Goal: Task Accomplishment & Management: Use online tool/utility

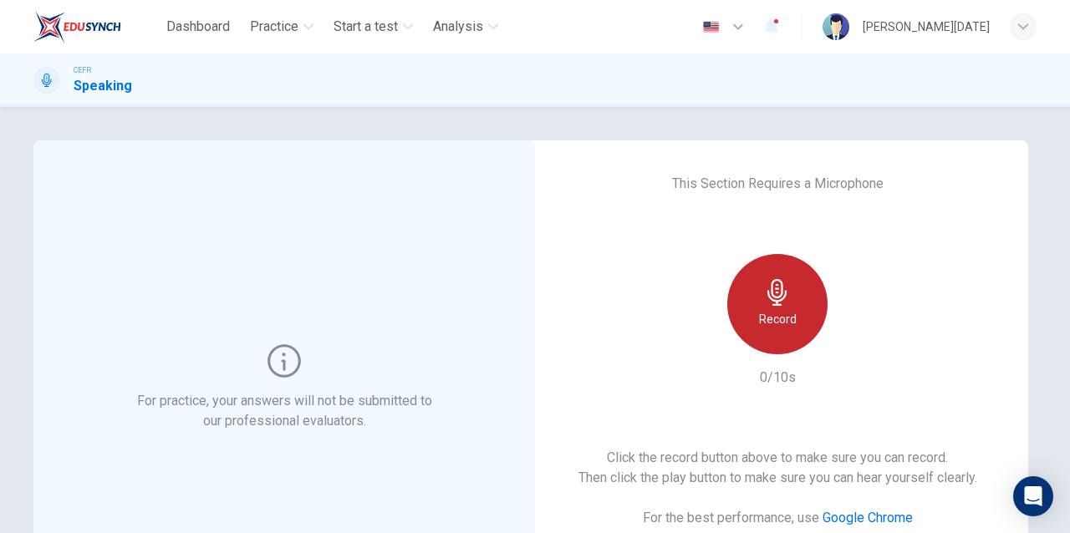
click at [773, 319] on h6 "Record" at bounding box center [778, 319] width 38 height 20
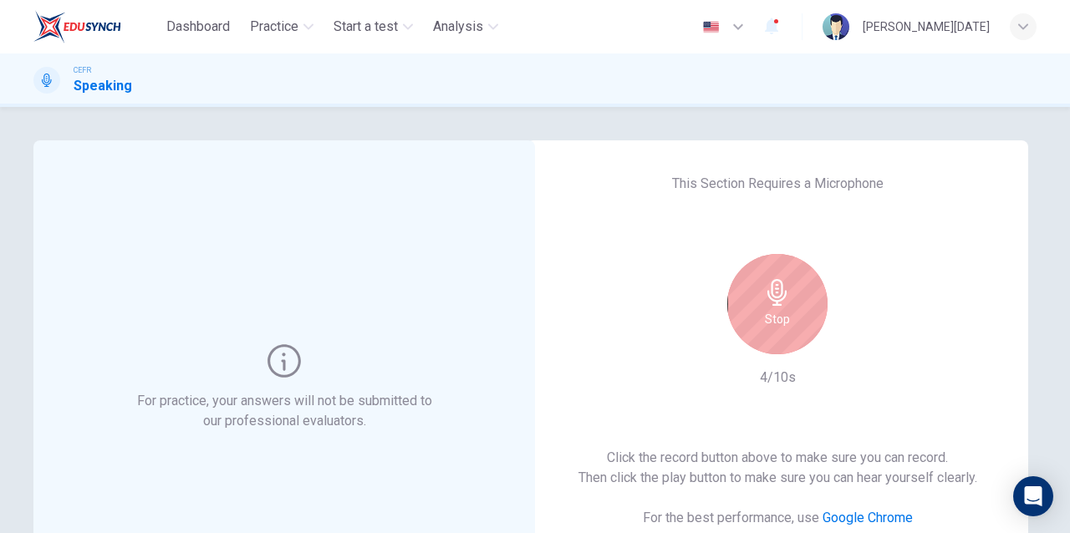
click at [773, 319] on h6 "Stop" at bounding box center [777, 319] width 25 height 20
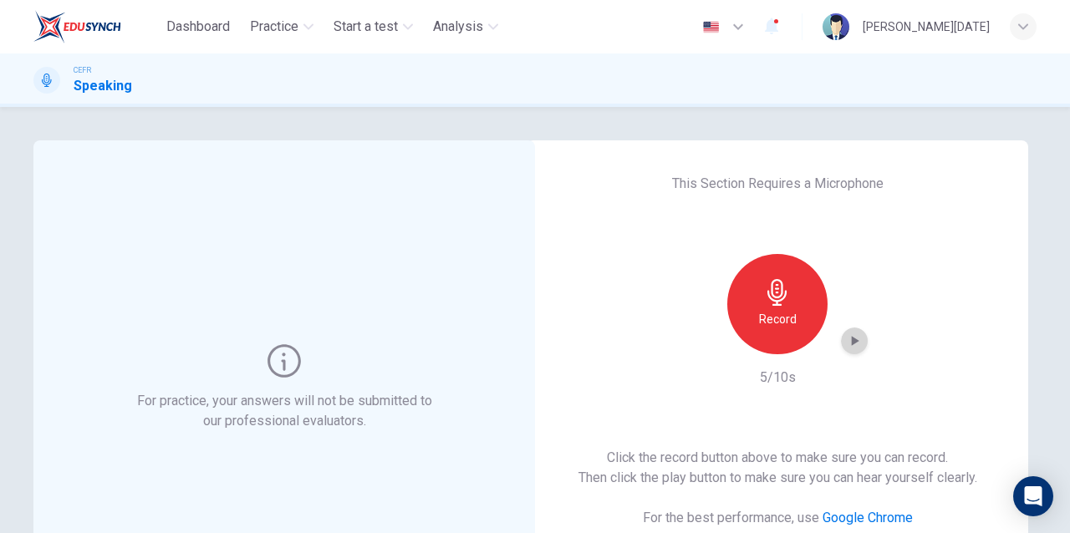
click at [857, 348] on icon "button" at bounding box center [854, 341] width 17 height 17
click at [853, 335] on icon "button" at bounding box center [855, 341] width 12 height 13
click at [635, 327] on div "This Section Requires a Microphone Record 5/10s Click the record button above t…" at bounding box center [778, 387] width 502 height 495
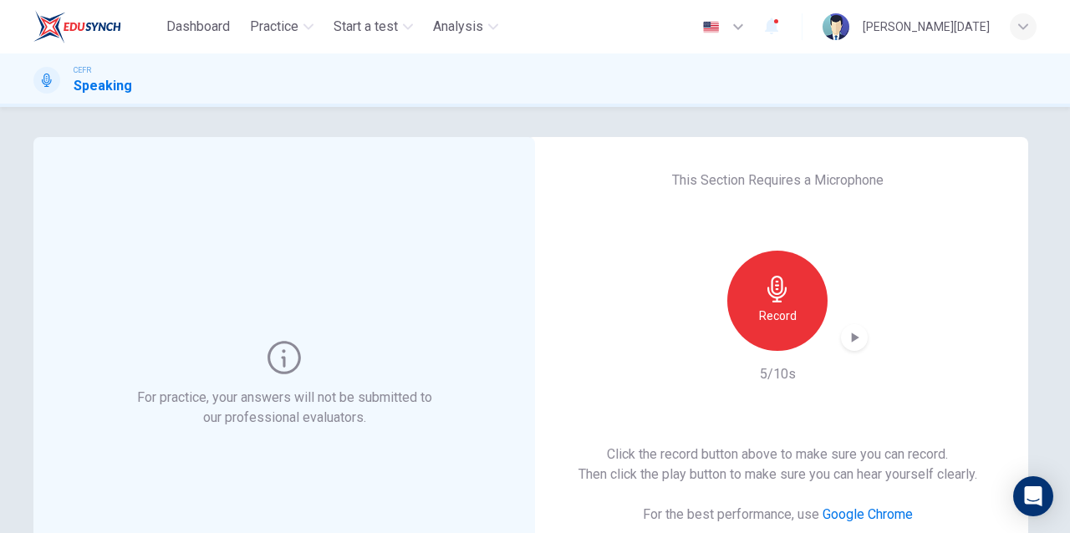
scroll to position [3, 0]
click at [852, 338] on icon "button" at bounding box center [856, 339] width 8 height 10
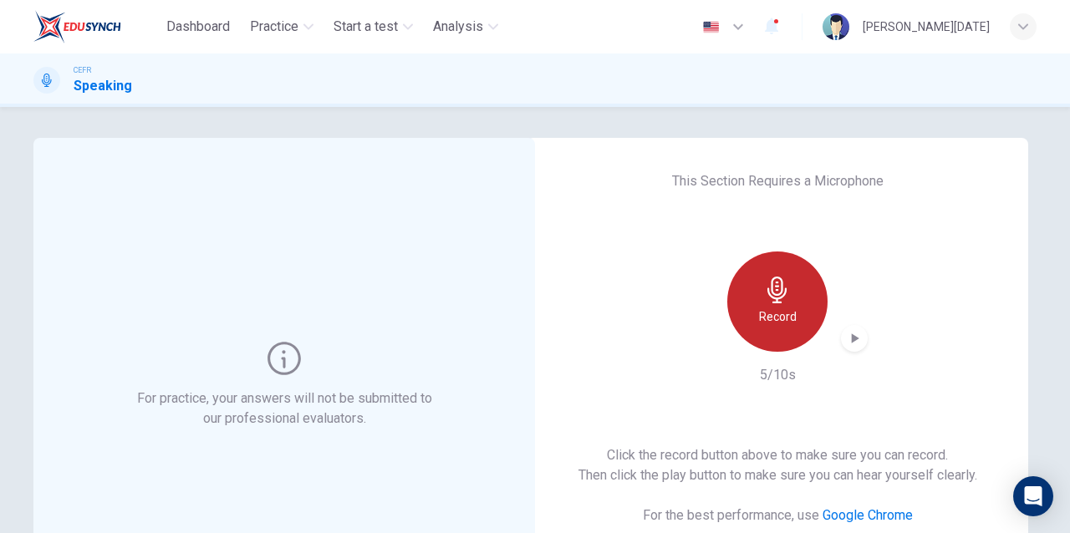
click at [757, 295] on div "Record" at bounding box center [777, 302] width 100 height 100
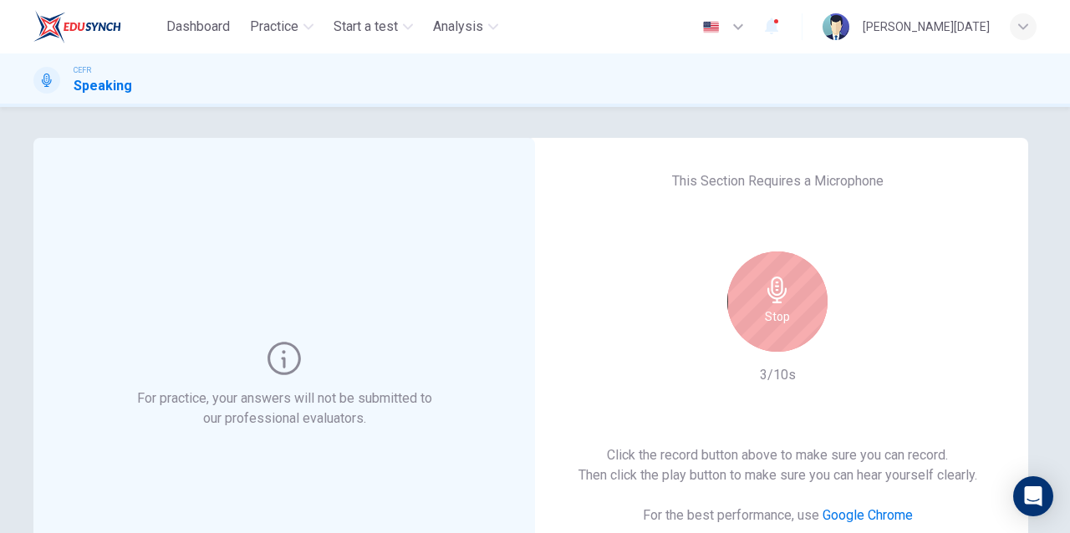
drag, startPoint x: 630, startPoint y: 380, endPoint x: 620, endPoint y: 367, distance: 16.1
click at [620, 367] on div "This Section Requires a Microphone Stop 3/10s Click the record button above to …" at bounding box center [778, 385] width 502 height 495
click at [764, 278] on icon "button" at bounding box center [777, 290] width 27 height 27
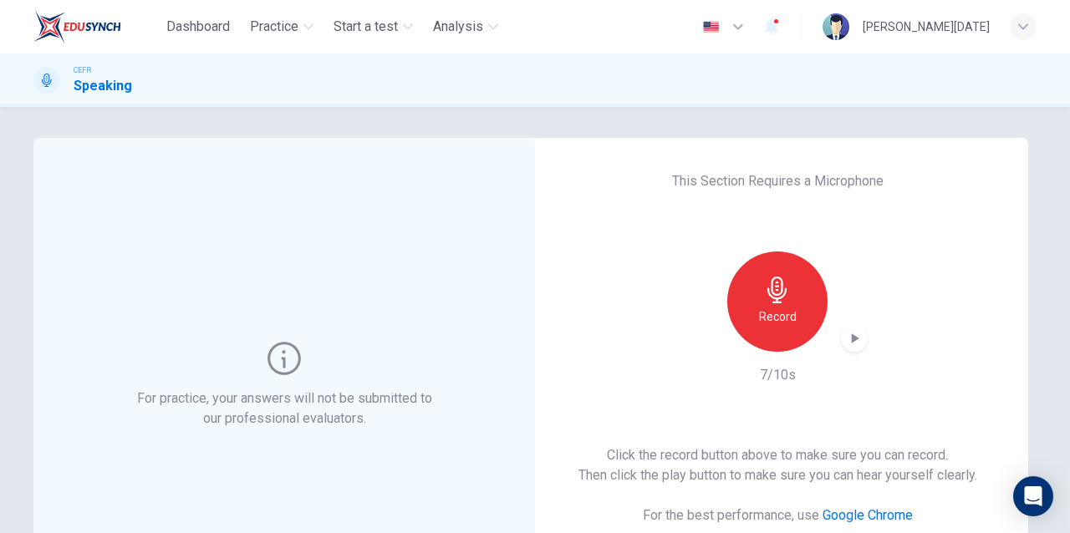
click at [858, 341] on icon "button" at bounding box center [854, 338] width 17 height 17
click at [846, 338] on icon "button" at bounding box center [854, 338] width 17 height 17
click at [851, 329] on div "button" at bounding box center [854, 338] width 27 height 27
